Goal: Check status

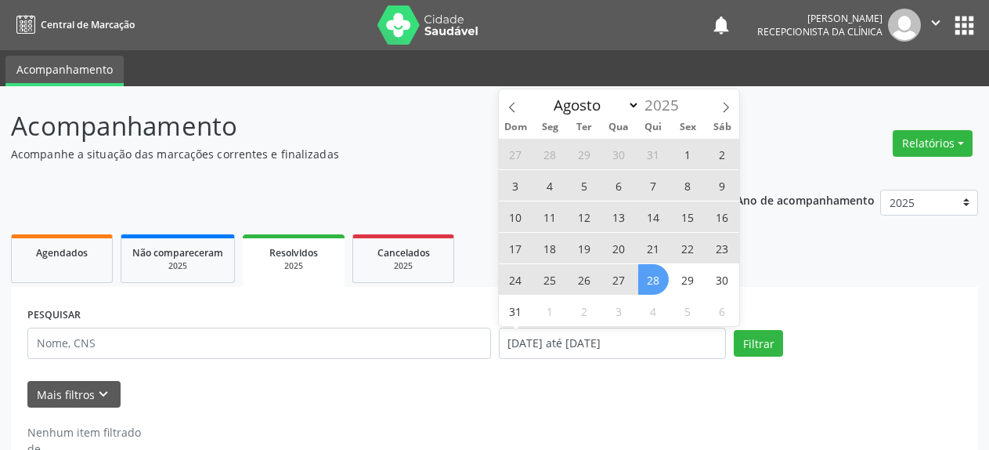
select select "7"
click at [689, 157] on span "1" at bounding box center [688, 154] width 31 height 31
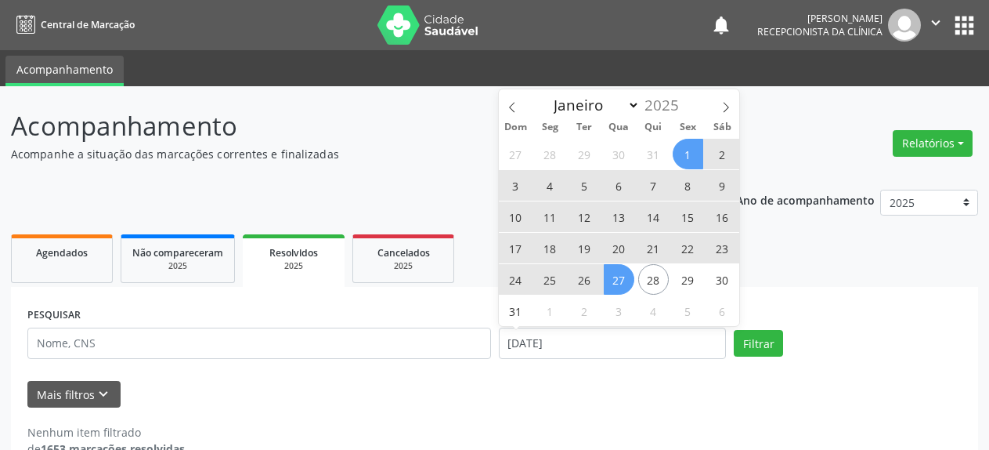
click at [613, 284] on span "27" at bounding box center [619, 279] width 31 height 31
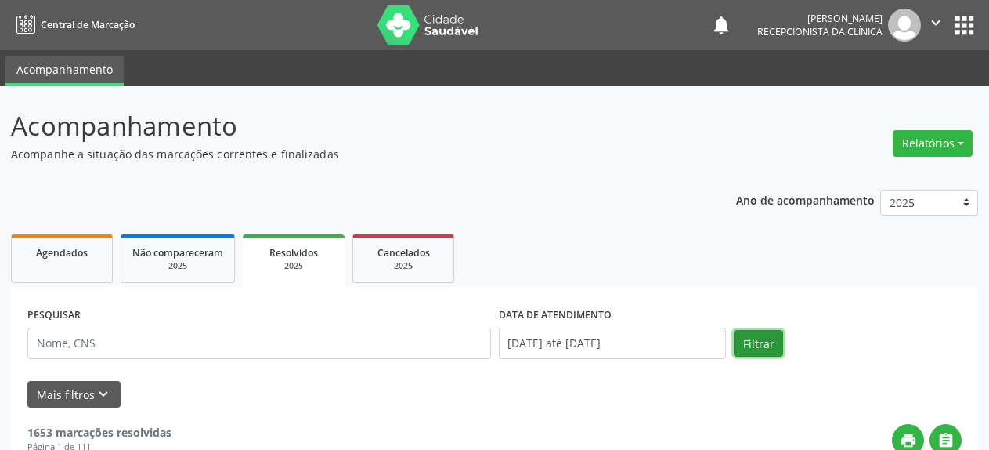
click at [754, 336] on button "Filtrar" at bounding box center [758, 343] width 49 height 27
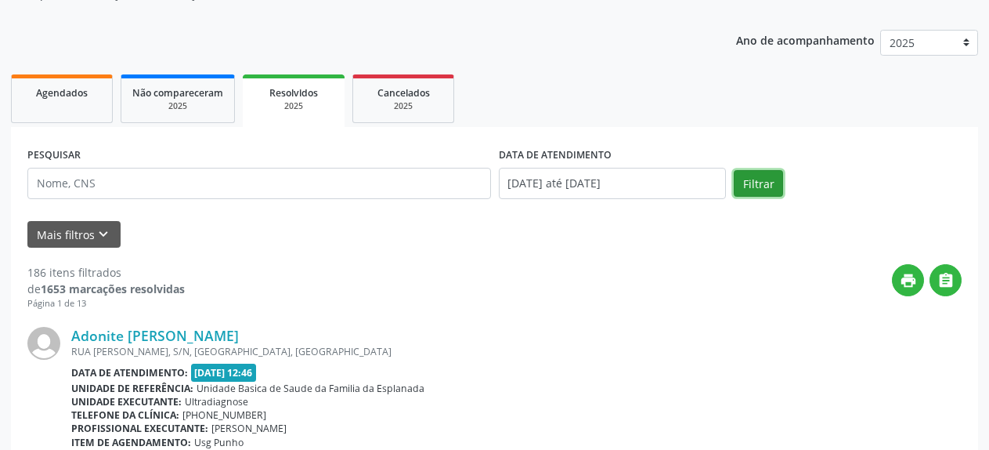
scroll to position [80, 0]
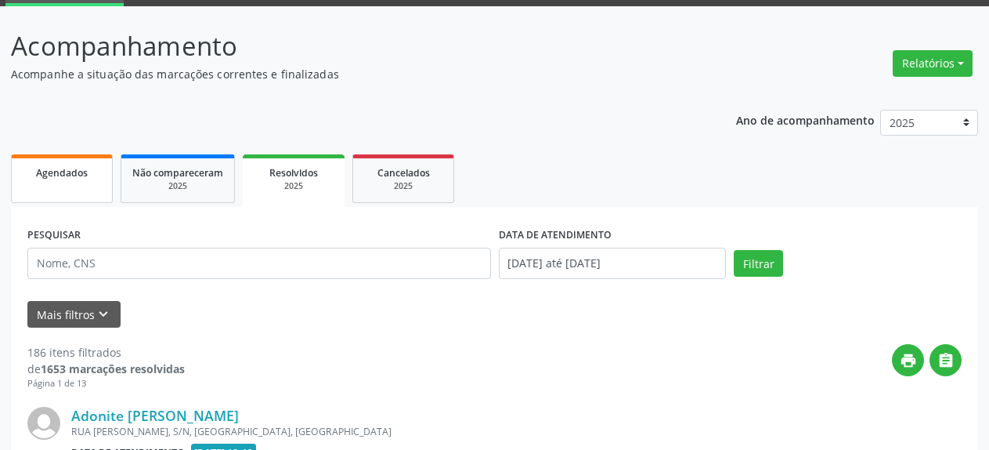
click at [54, 187] on link "Agendados" at bounding box center [62, 178] width 102 height 49
select select "7"
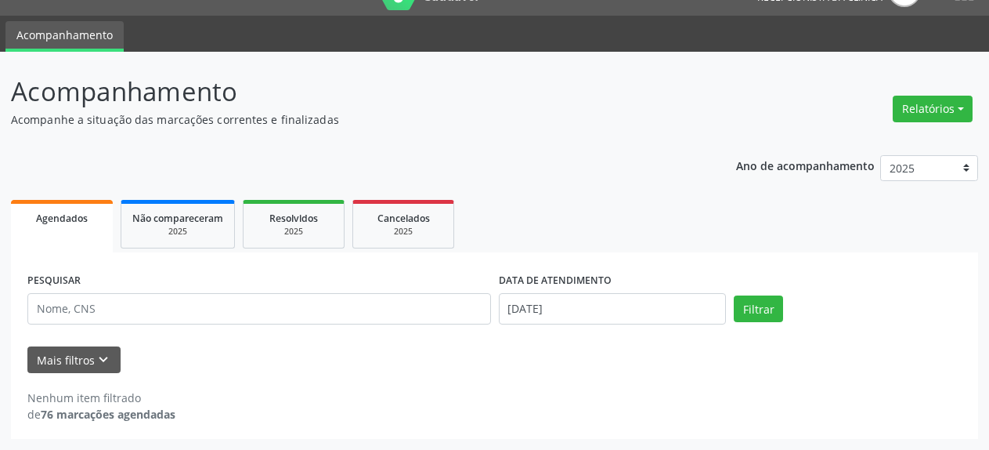
scroll to position [34, 0]
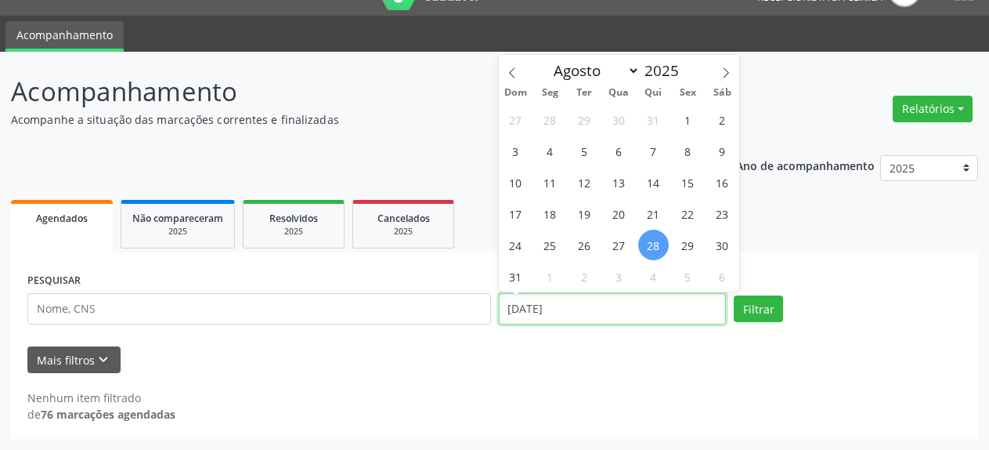
click at [530, 310] on input "[DATE]" at bounding box center [613, 308] width 228 height 31
click at [696, 247] on span "29" at bounding box center [688, 245] width 31 height 31
type input "[DATE]"
click at [696, 247] on span "29" at bounding box center [688, 245] width 31 height 31
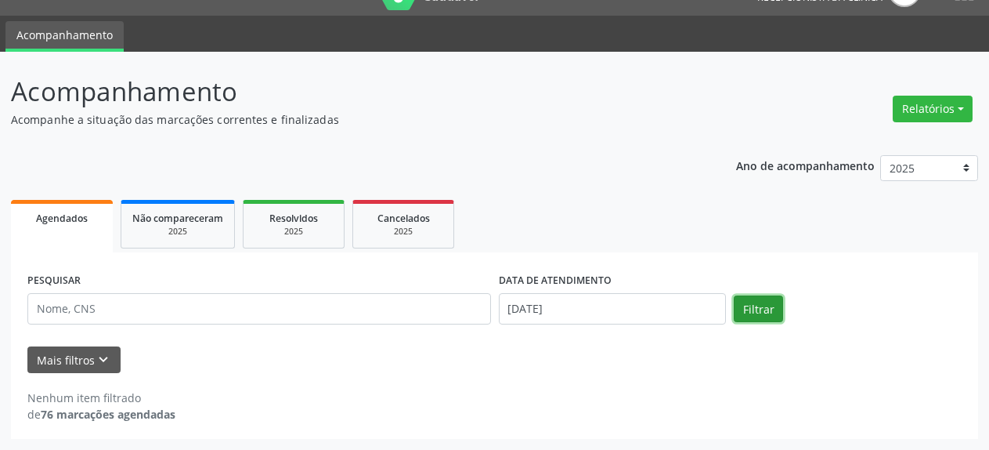
click at [766, 314] on button "Filtrar" at bounding box center [758, 308] width 49 height 27
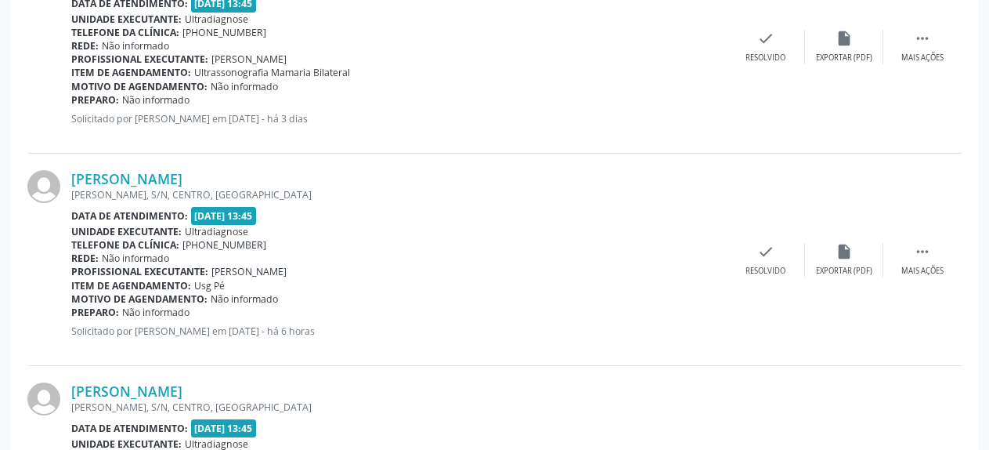
scroll to position [2436, 0]
